Goal: Task Accomplishment & Management: Use online tool/utility

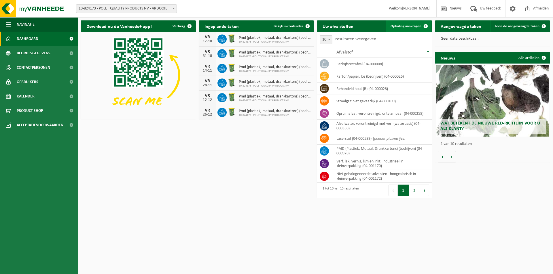
click at [407, 28] on link "Ophaling aanvragen" at bounding box center [408, 26] width 45 height 12
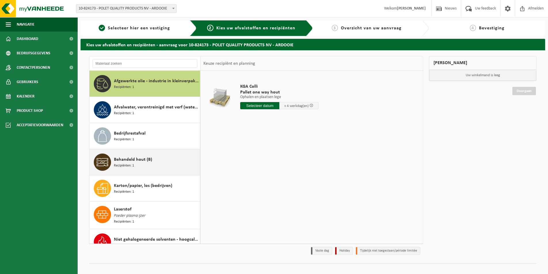
click at [117, 163] on span "Behandeld hout (B)" at bounding box center [133, 159] width 38 height 7
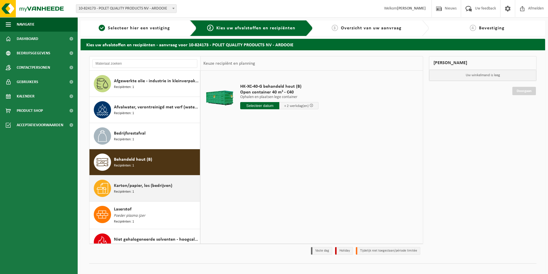
click at [157, 190] on div "Karton/papier, los (bedrijven) Recipiënten: 1" at bounding box center [156, 188] width 85 height 17
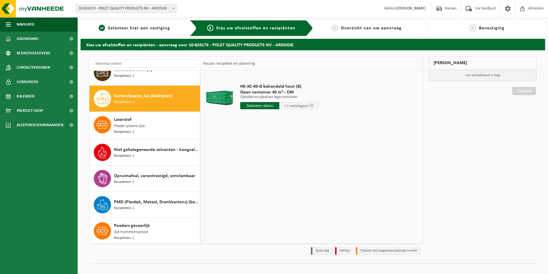
scroll to position [105, 0]
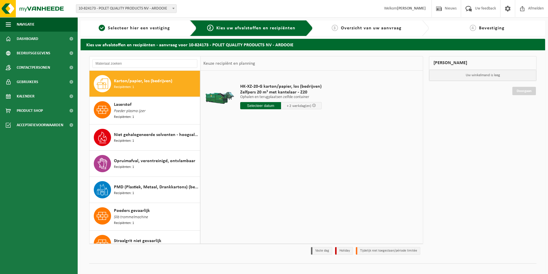
click at [259, 106] on input "text" at bounding box center [260, 105] width 41 height 7
click at [256, 157] on div "14" at bounding box center [256, 156] width 10 height 9
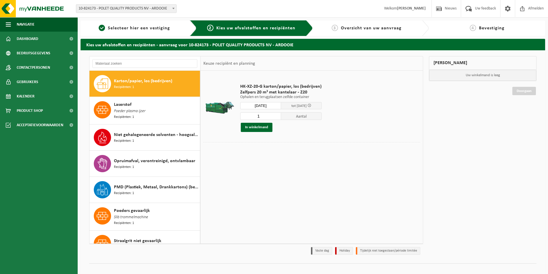
type input "Van 2025-10-14"
click at [254, 127] on button "In winkelmand" at bounding box center [257, 127] width 32 height 9
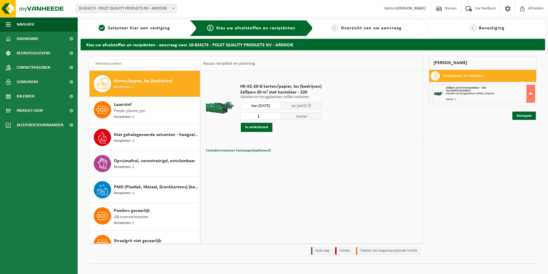
scroll to position [0, 0]
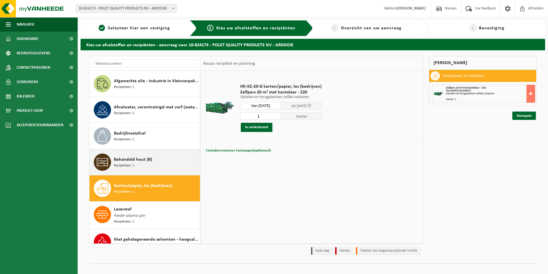
click at [147, 163] on span "Behandeld hout (B)" at bounding box center [133, 159] width 38 height 7
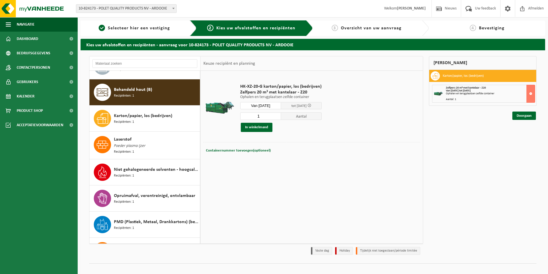
scroll to position [79, 0]
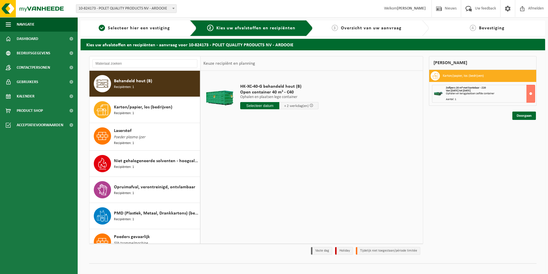
click at [252, 106] on input "text" at bounding box center [259, 105] width 39 height 7
click at [256, 158] on div "14" at bounding box center [256, 156] width 10 height 9
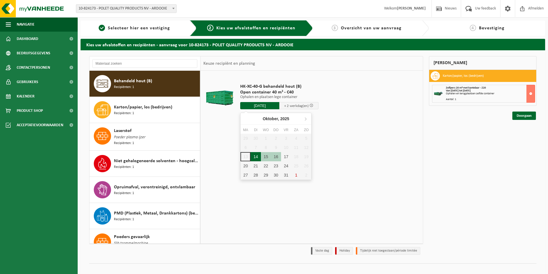
type input "Van 2025-10-14"
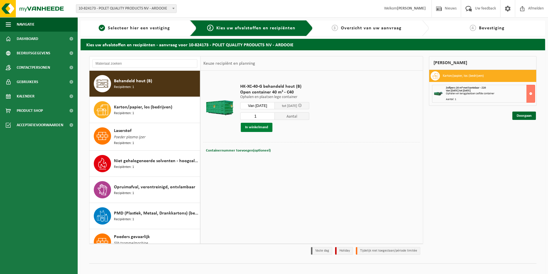
click at [258, 127] on button "In winkelmand" at bounding box center [257, 127] width 32 height 9
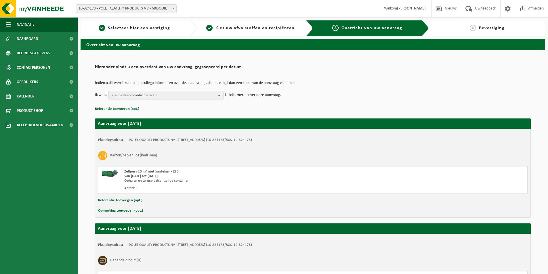
scroll to position [78, 0]
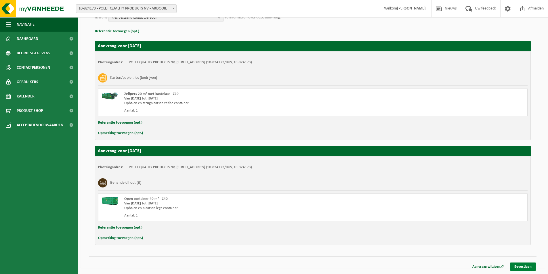
click at [522, 266] on link "Bevestigen" at bounding box center [523, 267] width 26 height 8
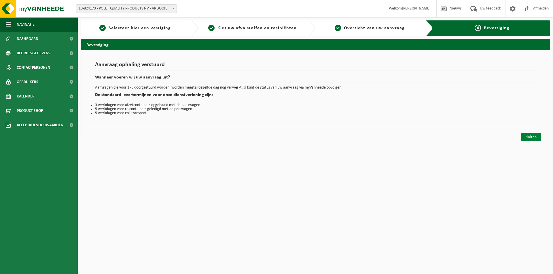
click at [530, 136] on link "Sluiten" at bounding box center [531, 137] width 20 height 8
